Goal: Task Accomplishment & Management: Manage account settings

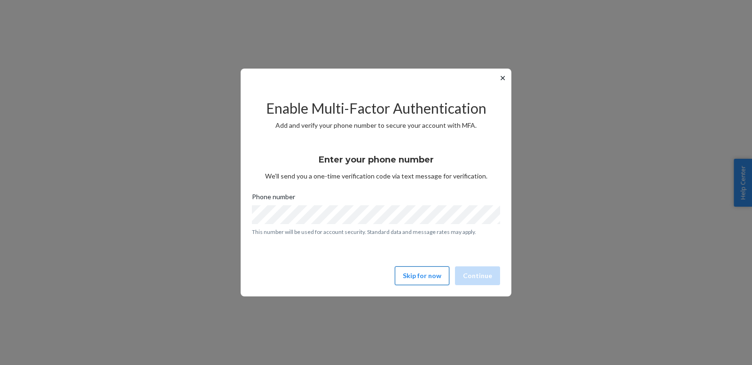
click at [437, 273] on button "Skip for now" at bounding box center [422, 275] width 55 height 19
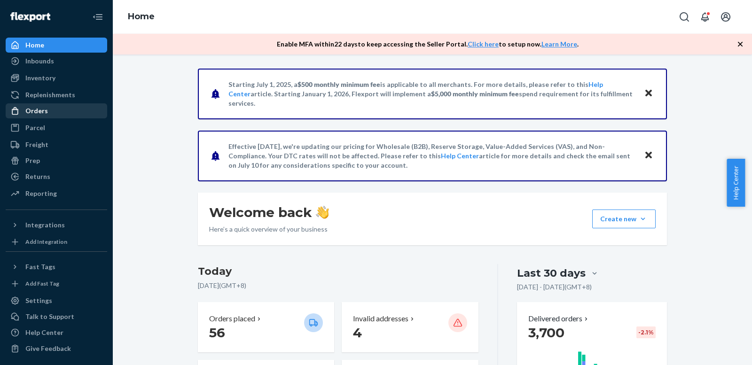
click at [41, 115] on div "Orders" at bounding box center [36, 110] width 23 height 9
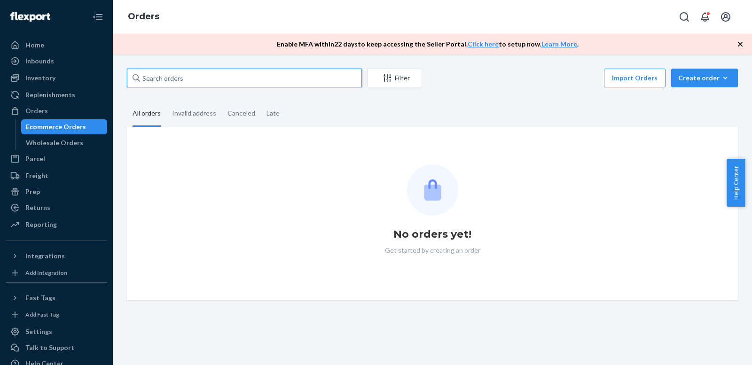
click at [216, 79] on input "text" at bounding box center [244, 78] width 235 height 19
paste input "#123878"
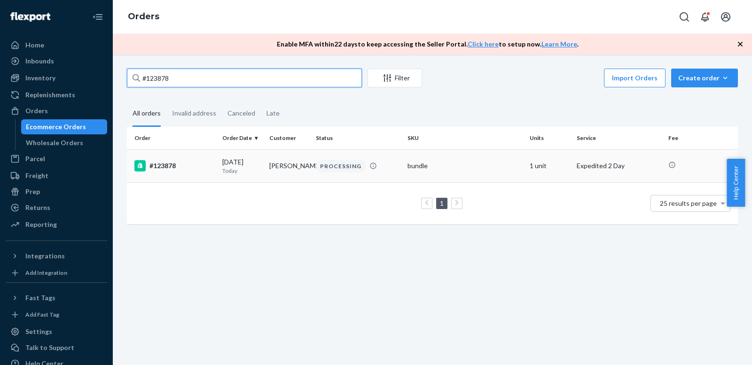
type input "#123878"
click at [214, 171] on td "#123878" at bounding box center [173, 165] width 92 height 33
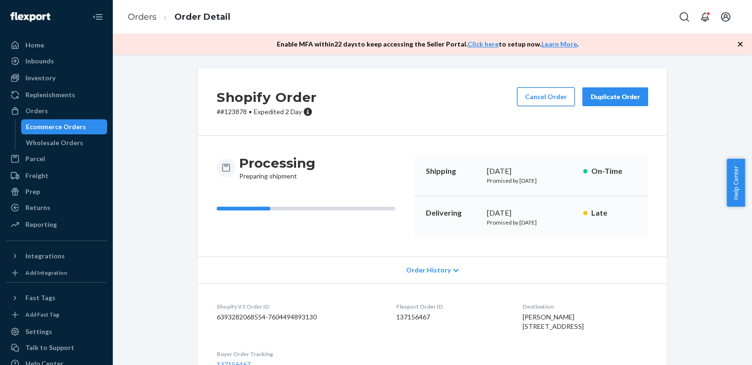
click at [528, 96] on button "Cancel Order" at bounding box center [546, 96] width 58 height 19
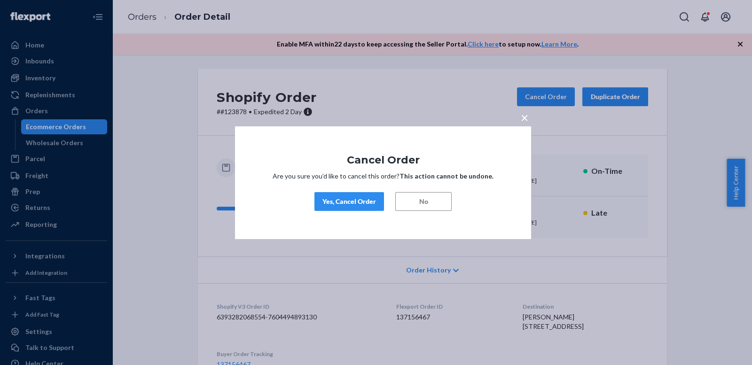
click at [360, 209] on button "Yes, Cancel Order" at bounding box center [349, 201] width 70 height 19
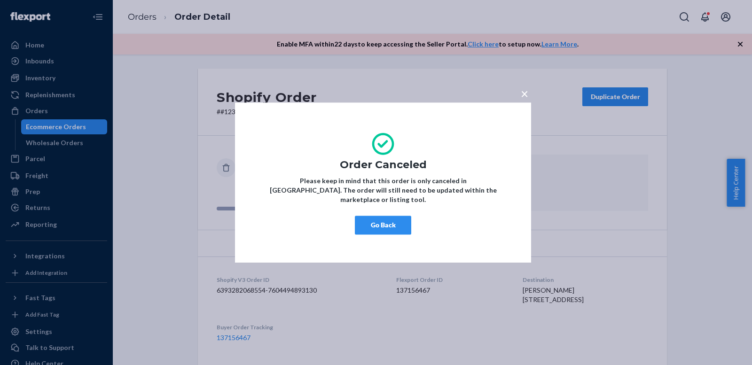
click at [522, 96] on span "×" at bounding box center [525, 94] width 8 height 16
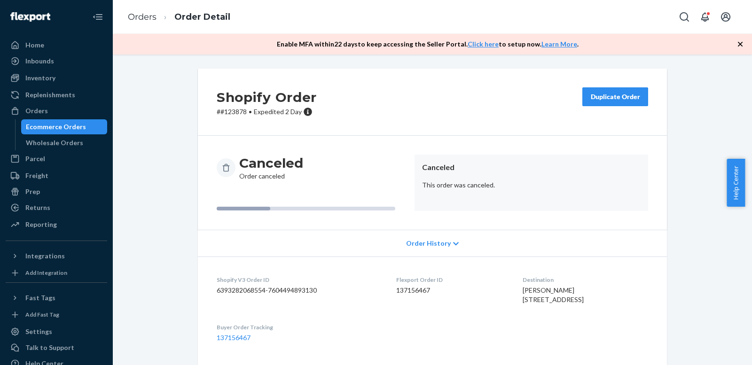
click at [69, 129] on div "Ecommerce Orders" at bounding box center [56, 126] width 60 height 9
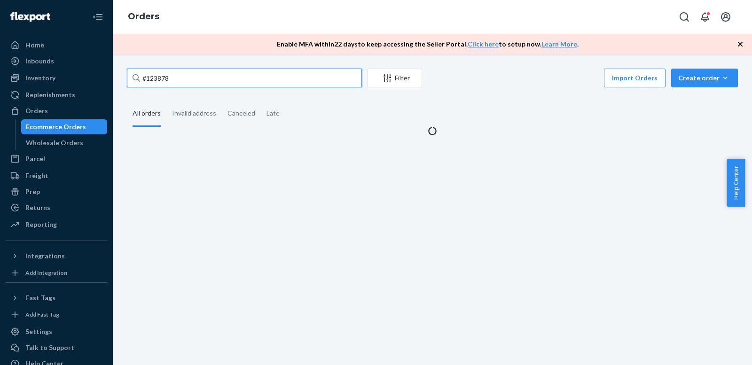
click at [202, 78] on input "#123878" at bounding box center [244, 78] width 235 height 19
paste input "2"
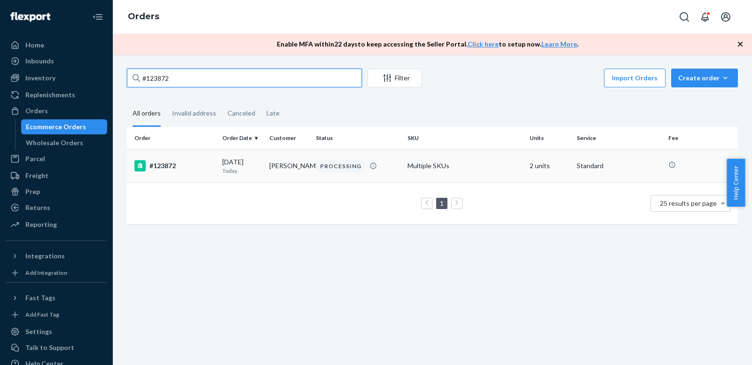
type input "#123872"
click at [258, 174] on p "Today" at bounding box center [241, 171] width 39 height 8
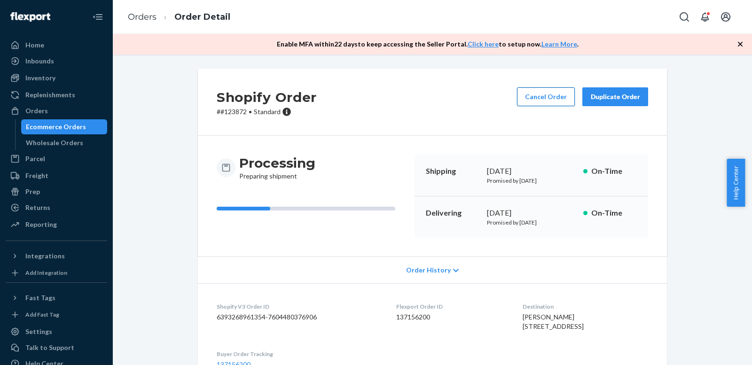
click at [544, 104] on button "Cancel Order" at bounding box center [546, 96] width 58 height 19
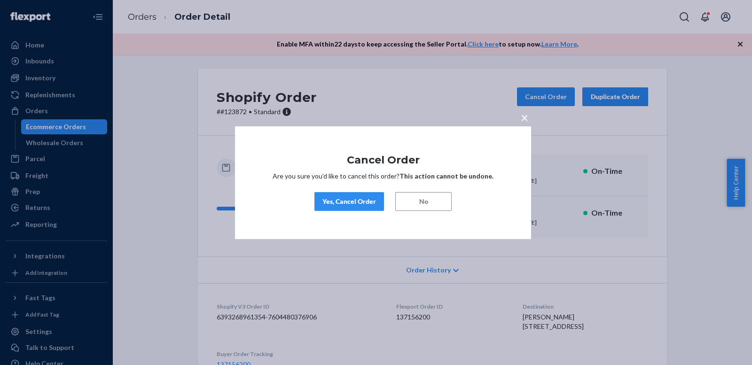
click at [366, 200] on div "Yes, Cancel Order" at bounding box center [349, 201] width 54 height 9
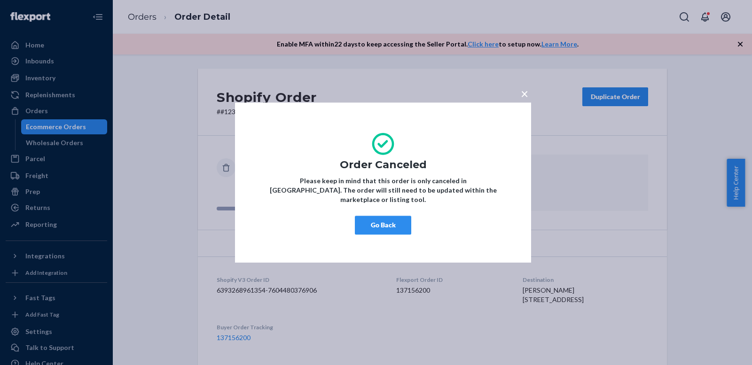
click at [529, 94] on button "×" at bounding box center [524, 92] width 13 height 16
